Goal: Information Seeking & Learning: Learn about a topic

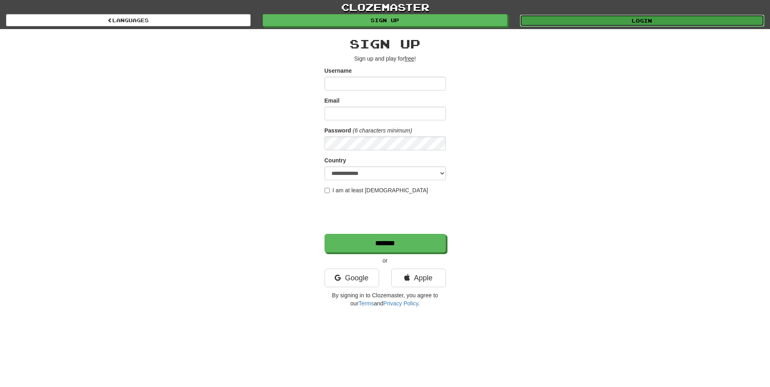
click at [593, 21] on link "Login" at bounding box center [642, 21] width 245 height 12
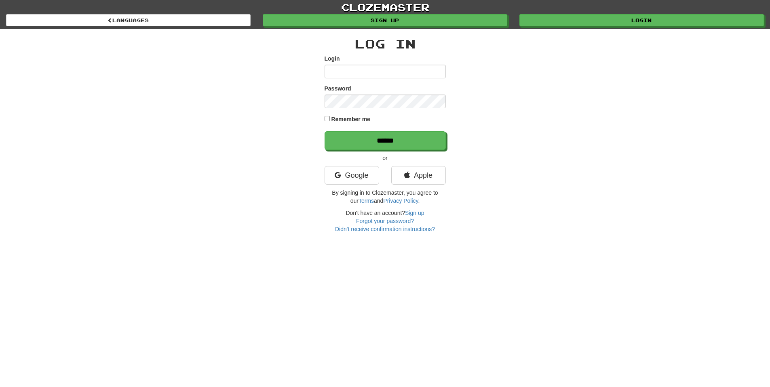
type input "*****"
click at [360, 116] on label "Remember me" at bounding box center [350, 119] width 39 height 8
click at [393, 130] on form "Login ***** Password Remember me ******" at bounding box center [385, 102] width 121 height 95
click at [432, 132] on input "******" at bounding box center [385, 141] width 121 height 19
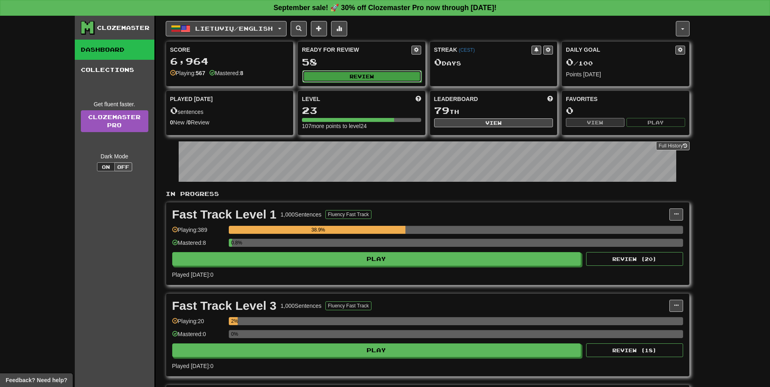
click at [370, 79] on button "Review" at bounding box center [362, 76] width 119 height 12
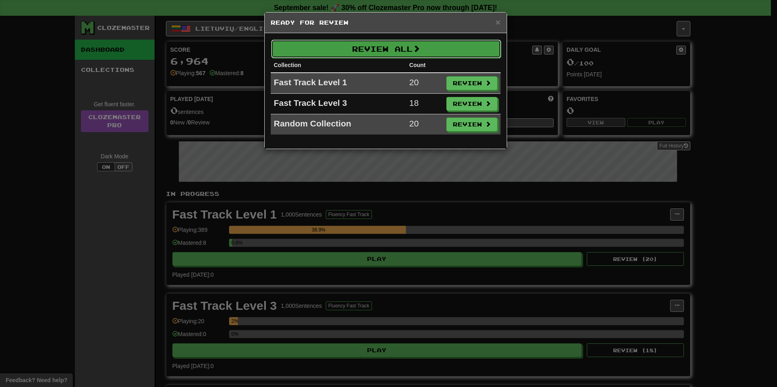
click at [413, 49] on button "Review All" at bounding box center [386, 49] width 230 height 19
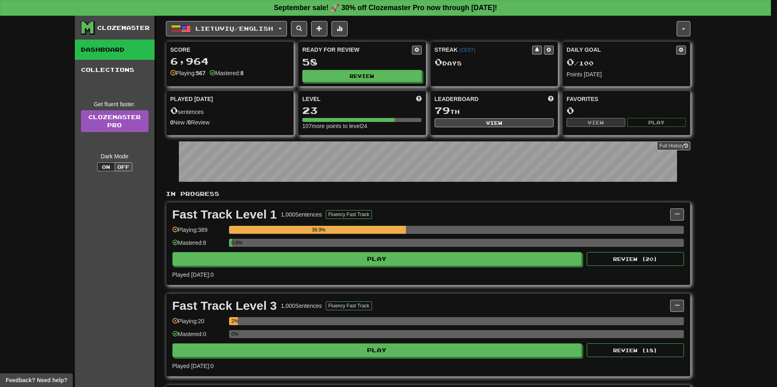
select select "**"
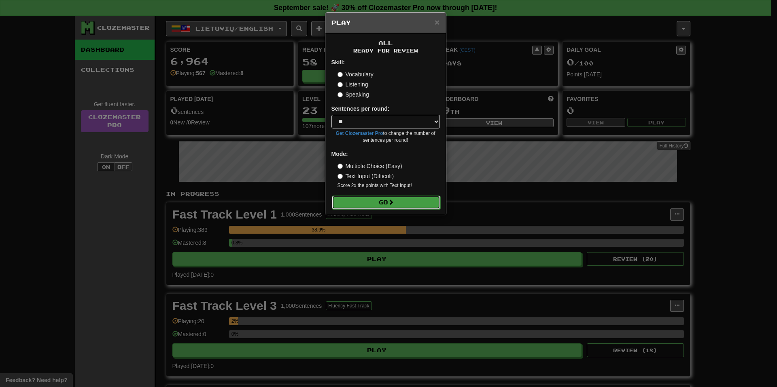
click at [379, 201] on button "Go" at bounding box center [386, 203] width 108 height 14
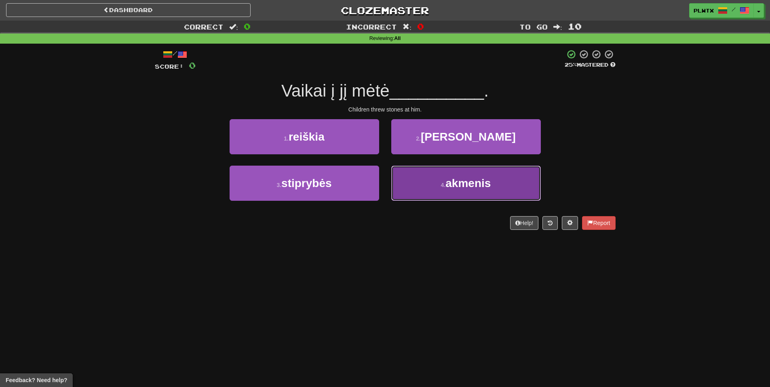
click at [486, 191] on button "4 . [GEOGRAPHIC_DATA]" at bounding box center [466, 183] width 150 height 35
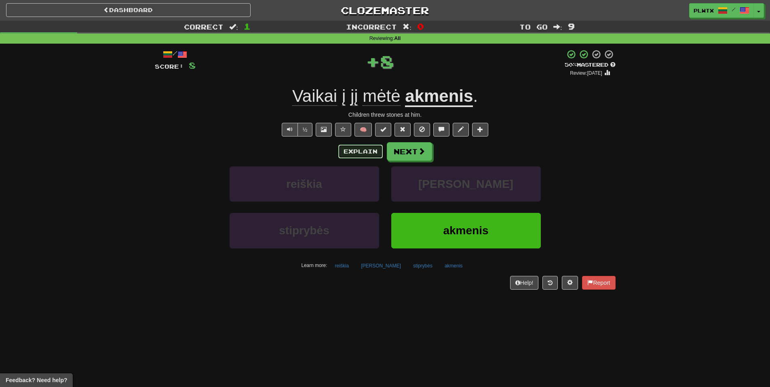
click at [363, 150] on button "Explain" at bounding box center [361, 152] width 44 height 14
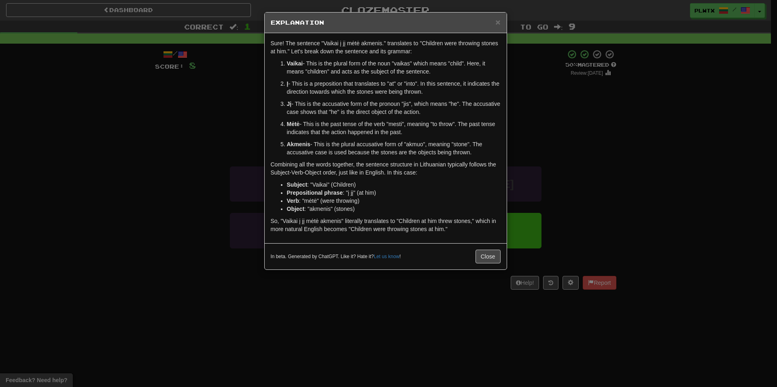
click at [616, 120] on div "× Explanation Sure! The sentence "Vaikai į jį mėtė akmenis." translates to "Chi…" at bounding box center [388, 193] width 777 height 387
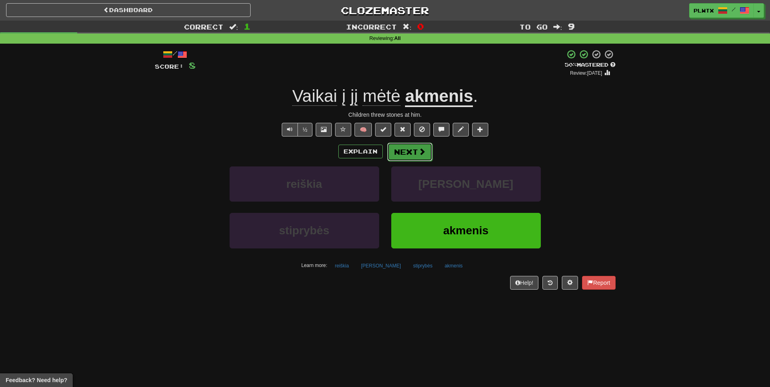
click at [408, 157] on button "Next" at bounding box center [409, 152] width 45 height 19
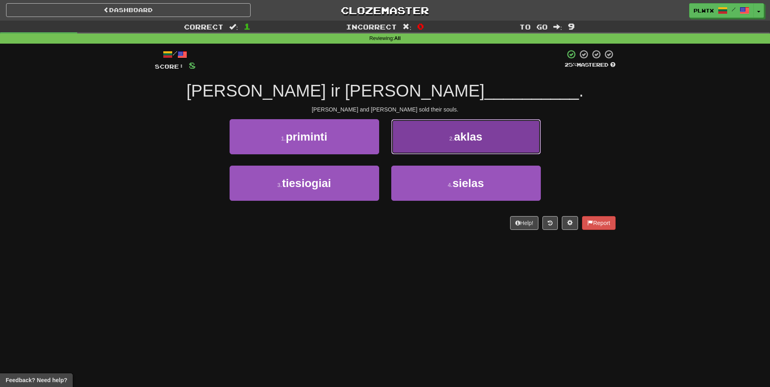
click at [476, 144] on button "2 . aklas" at bounding box center [466, 136] width 150 height 35
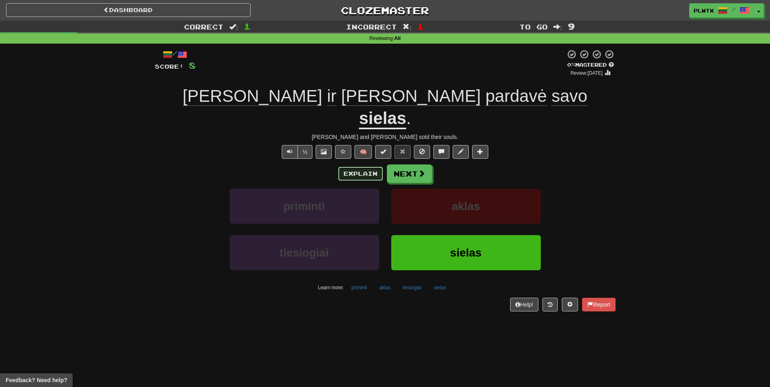
click at [367, 167] on button "Explain" at bounding box center [361, 174] width 44 height 14
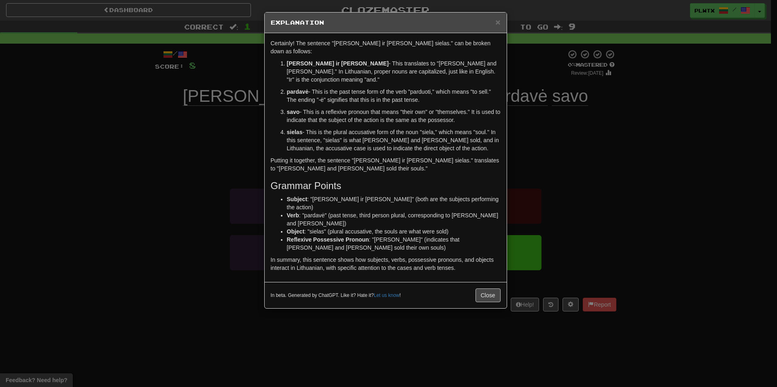
click at [399, 90] on p "pardavė - This is the past tense form of the verb "parduoti," which means "to s…" at bounding box center [394, 96] width 214 height 16
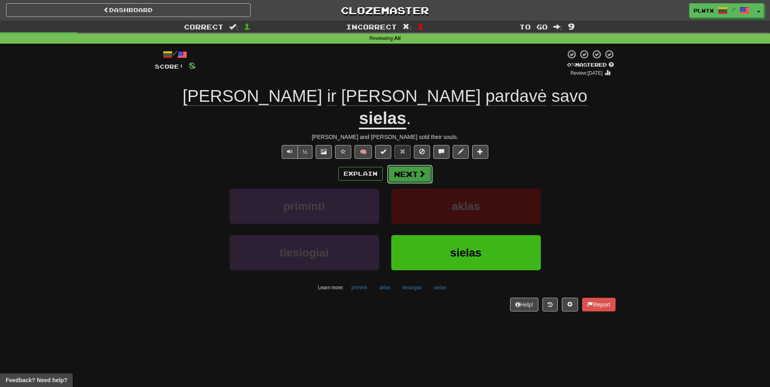
click at [405, 165] on button "Next" at bounding box center [409, 174] width 45 height 19
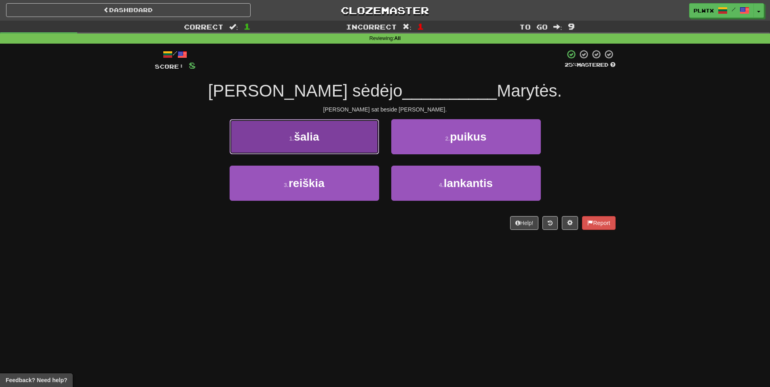
click at [340, 140] on button "1 . šalia" at bounding box center [305, 136] width 150 height 35
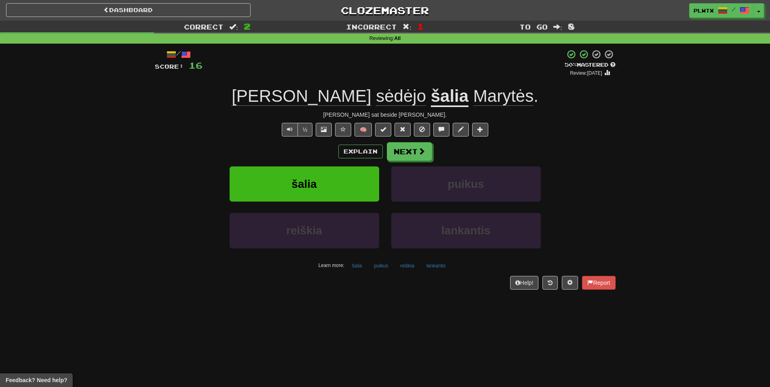
click at [363, 158] on div "Explain Next" at bounding box center [385, 151] width 461 height 19
click at [365, 155] on button "Explain" at bounding box center [361, 152] width 44 height 14
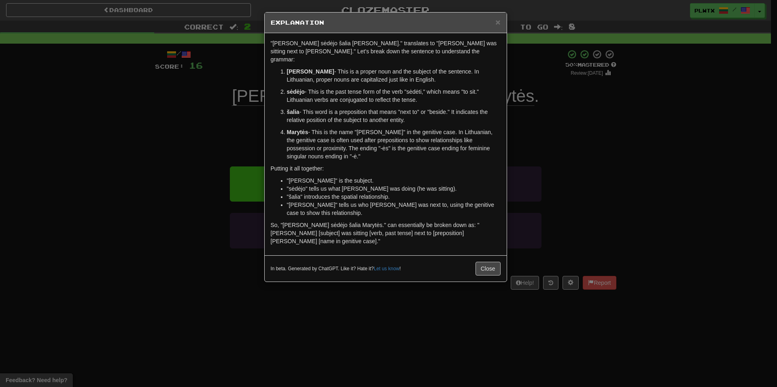
click at [522, 119] on div "× Explanation "Tomas sėdėjo šalia Marytės." translates to "Tomas was sitting ne…" at bounding box center [388, 193] width 777 height 387
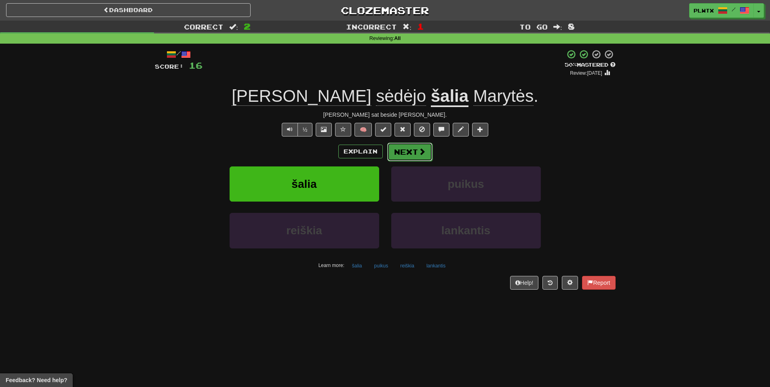
click at [414, 153] on button "Next" at bounding box center [409, 152] width 45 height 19
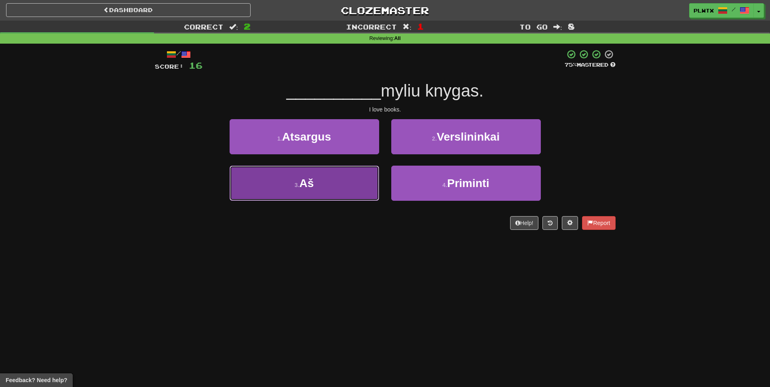
click at [337, 178] on button "3 . Aš" at bounding box center [305, 183] width 150 height 35
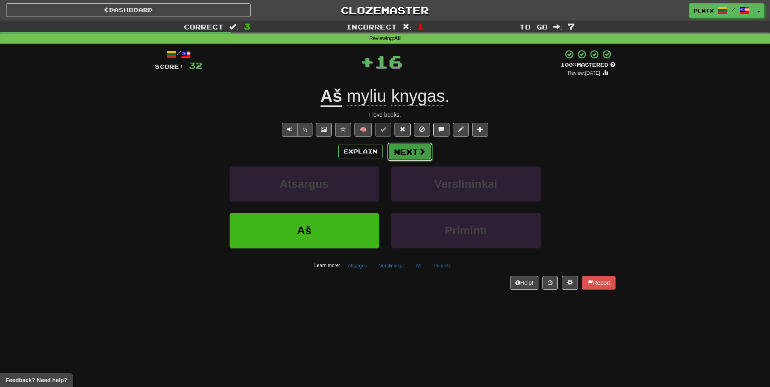
click at [410, 152] on button "Next" at bounding box center [409, 152] width 45 height 19
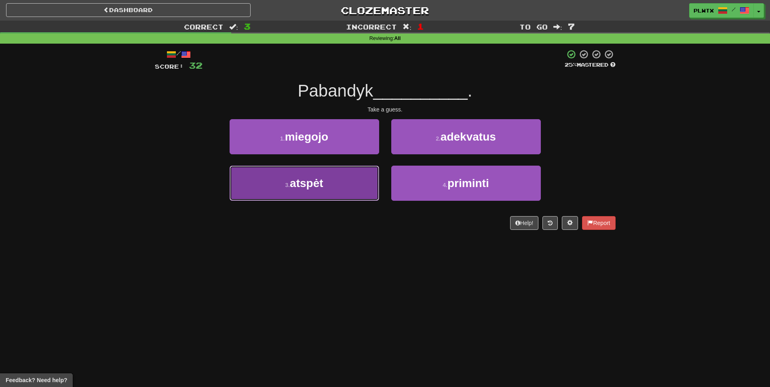
click at [365, 171] on button "3 . atspėt" at bounding box center [305, 183] width 150 height 35
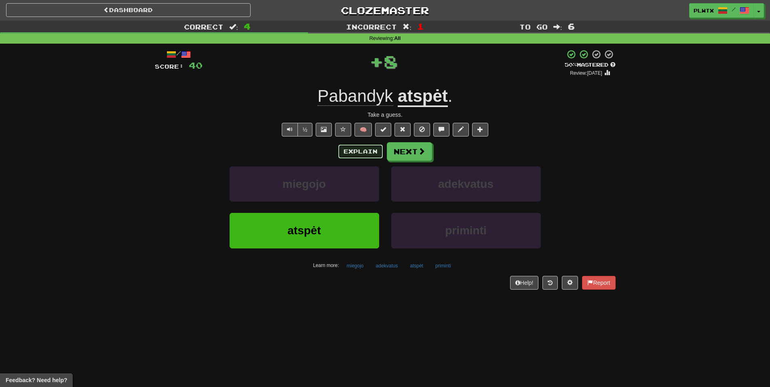
click at [374, 154] on button "Explain" at bounding box center [361, 152] width 44 height 14
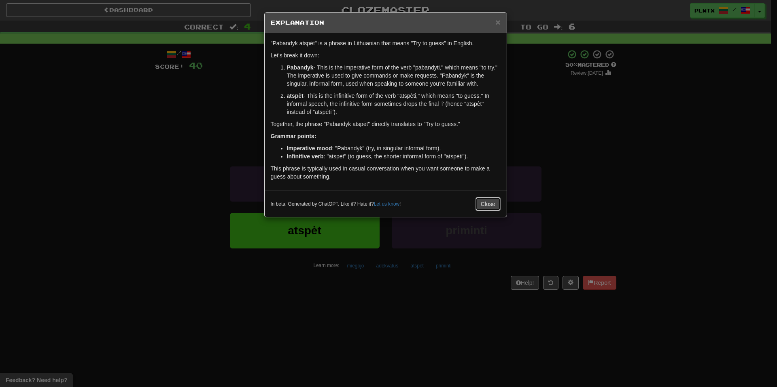
drag, startPoint x: 499, startPoint y: 207, endPoint x: 495, endPoint y: 208, distance: 4.5
click at [498, 207] on button "Close" at bounding box center [487, 204] width 25 height 14
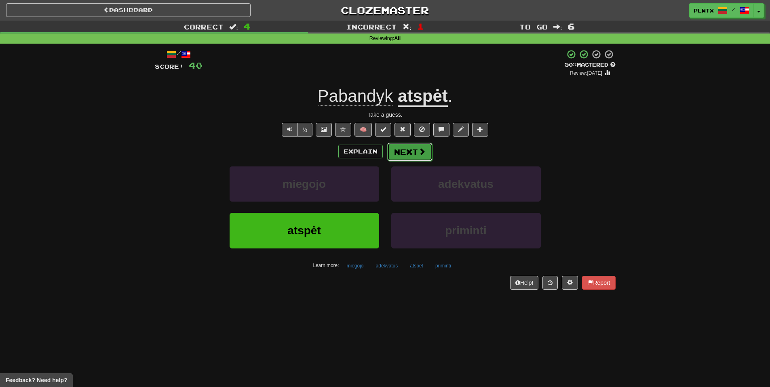
click at [408, 152] on button "Next" at bounding box center [409, 152] width 45 height 19
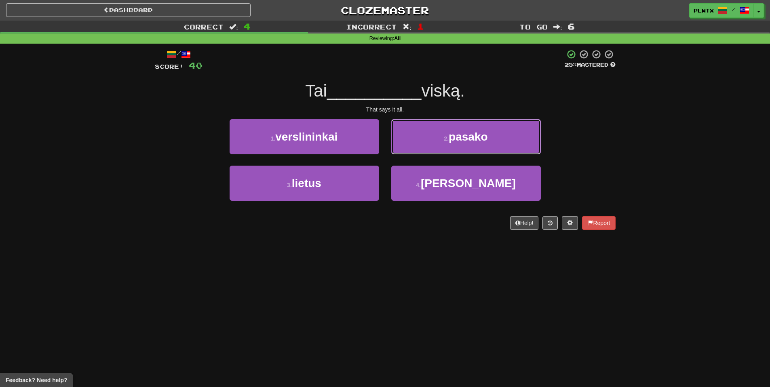
click at [408, 152] on button "2 . pasako" at bounding box center [466, 136] width 150 height 35
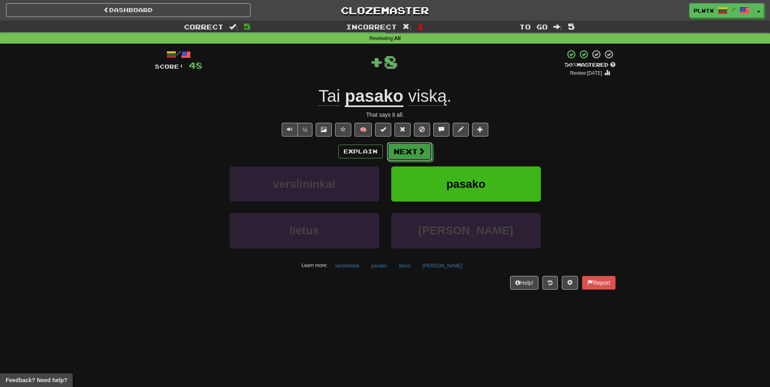
click at [408, 152] on button "Next" at bounding box center [409, 151] width 45 height 19
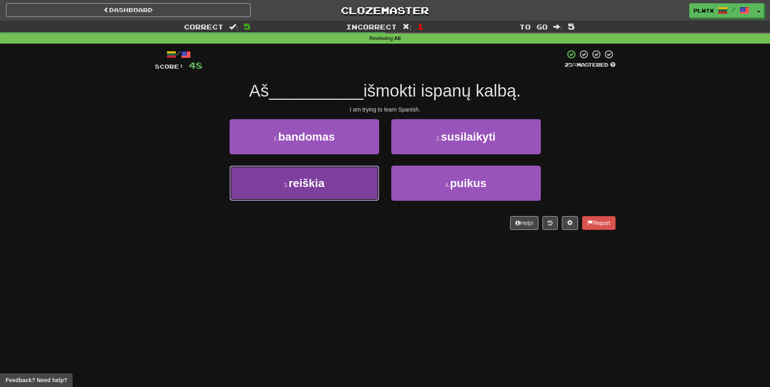
click at [307, 183] on span "reiškia" at bounding box center [307, 183] width 36 height 13
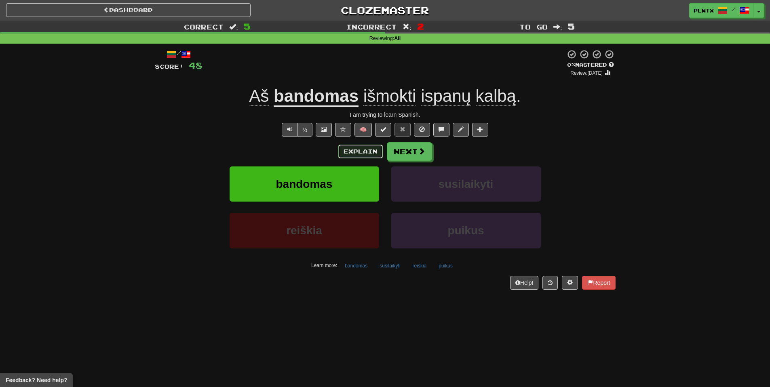
click at [362, 157] on button "Explain" at bounding box center [361, 152] width 44 height 14
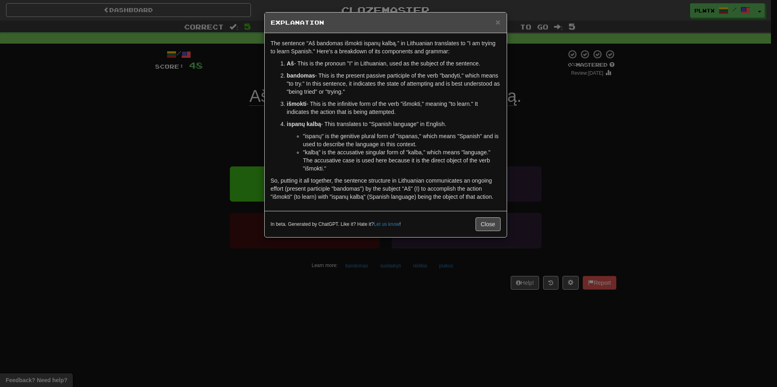
click at [500, 15] on div "× Explanation" at bounding box center [385, 23] width 242 height 21
click at [498, 19] on span "×" at bounding box center [497, 21] width 5 height 9
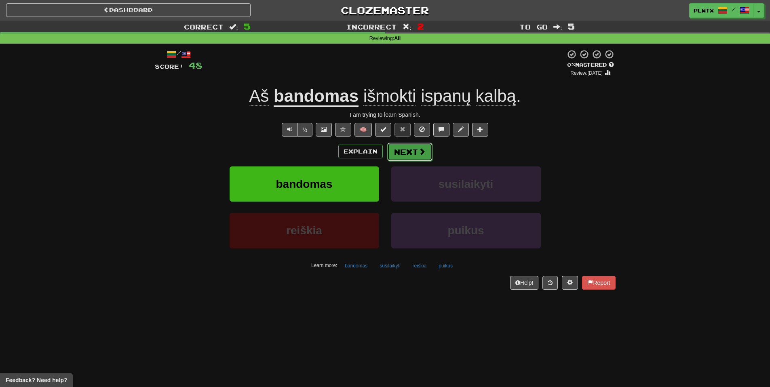
click at [400, 154] on button "Next" at bounding box center [409, 152] width 45 height 19
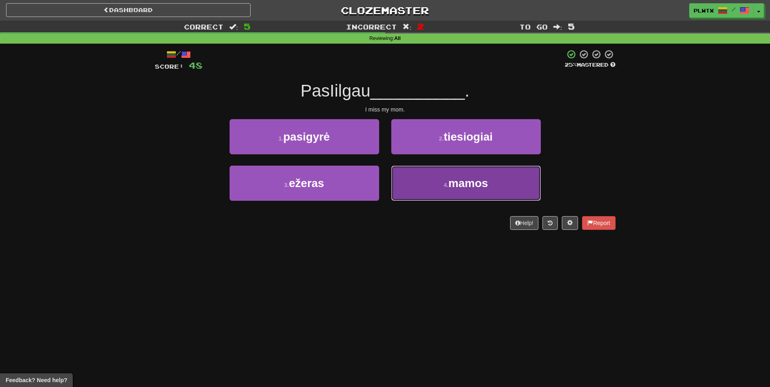
click at [440, 180] on button "4 . mamos" at bounding box center [466, 183] width 150 height 35
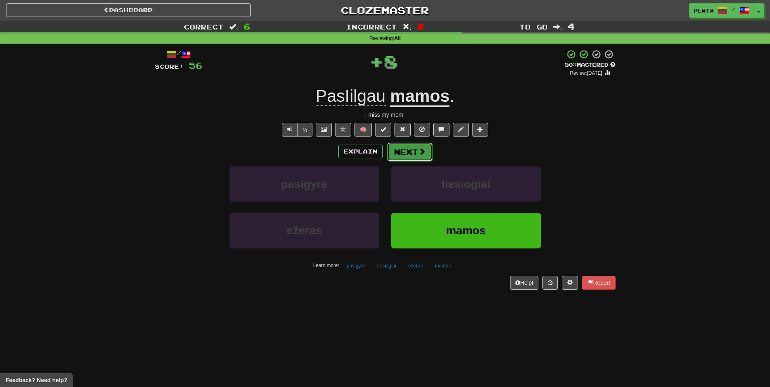
click at [421, 148] on span at bounding box center [422, 151] width 7 height 7
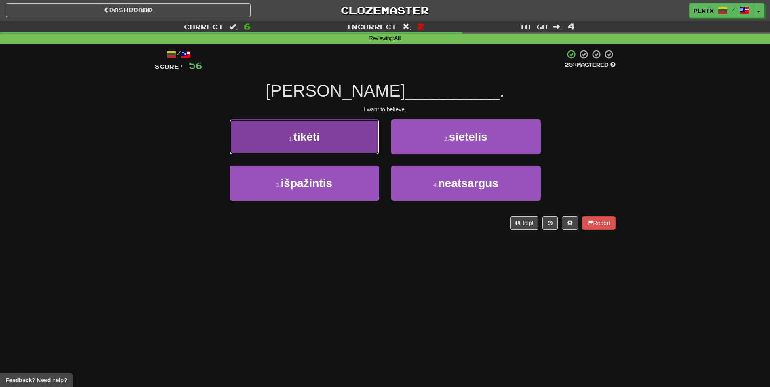
click at [321, 128] on button "1 . tikėti" at bounding box center [305, 136] width 150 height 35
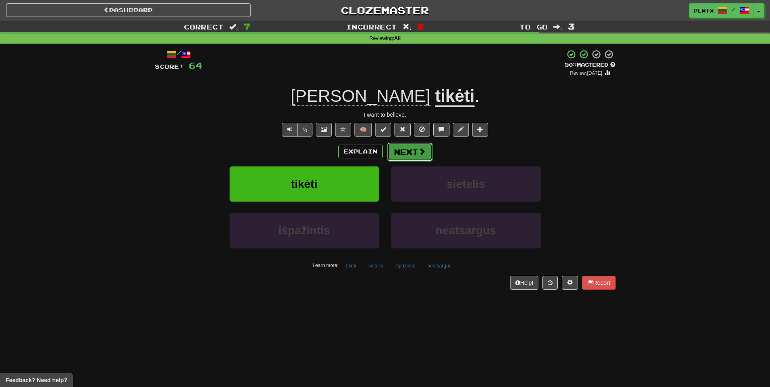
click at [419, 153] on span at bounding box center [422, 151] width 7 height 7
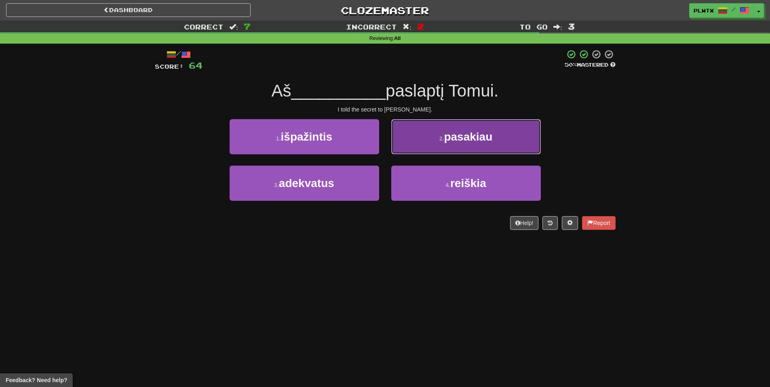
click at [455, 138] on span "pasakiau" at bounding box center [468, 137] width 49 height 13
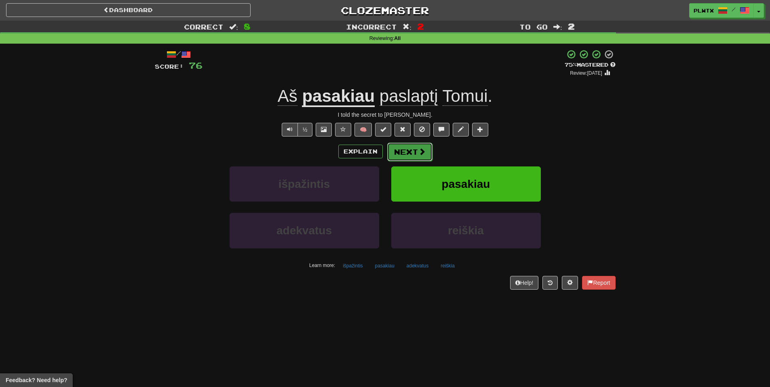
click at [418, 156] on button "Next" at bounding box center [409, 152] width 45 height 19
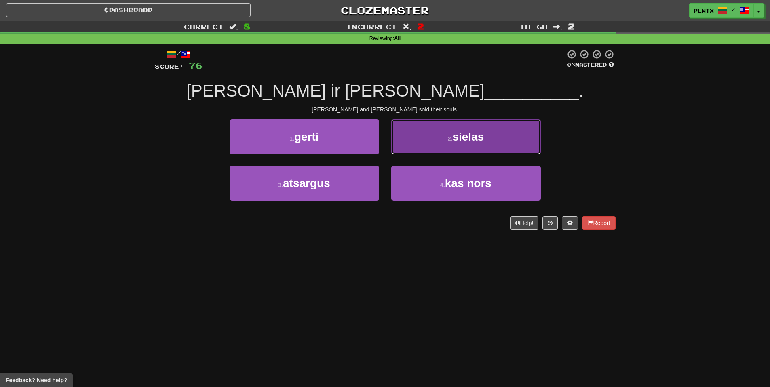
click at [437, 150] on button "2 . sielas" at bounding box center [466, 136] width 150 height 35
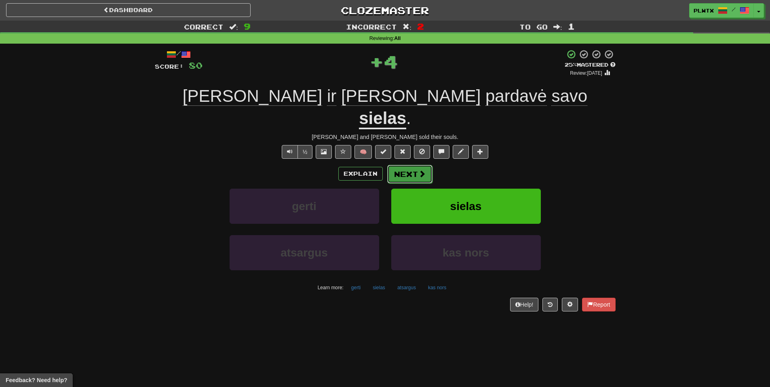
click at [423, 165] on button "Next" at bounding box center [409, 174] width 45 height 19
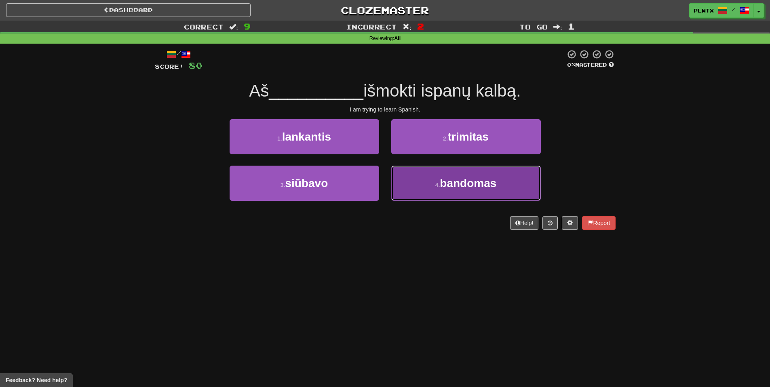
click at [439, 200] on button "4 . bandomas" at bounding box center [466, 183] width 150 height 35
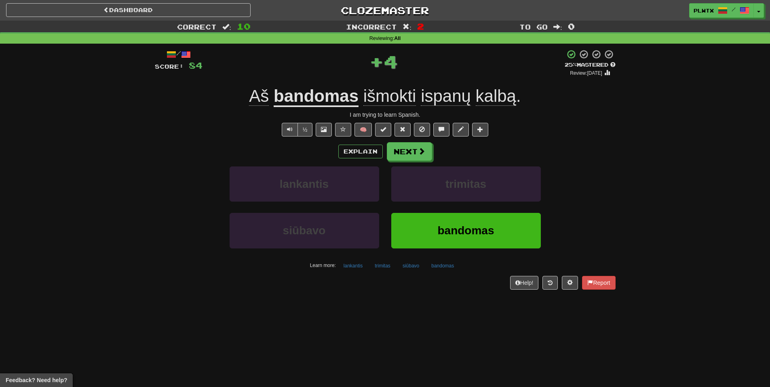
click at [411, 162] on div "Explain Next lankantis trimitas siūbavo bandomas Learn more: lankantis trimitas…" at bounding box center [385, 207] width 461 height 130
click at [413, 153] on button "Next" at bounding box center [409, 152] width 45 height 19
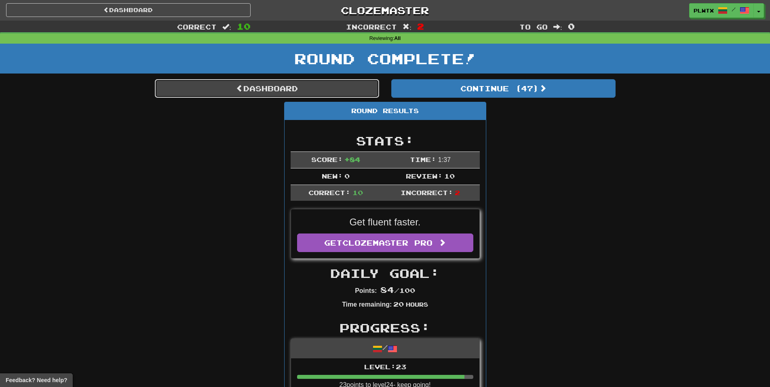
click at [318, 88] on link "Dashboard" at bounding box center [267, 88] width 224 height 19
